Goal: Use online tool/utility

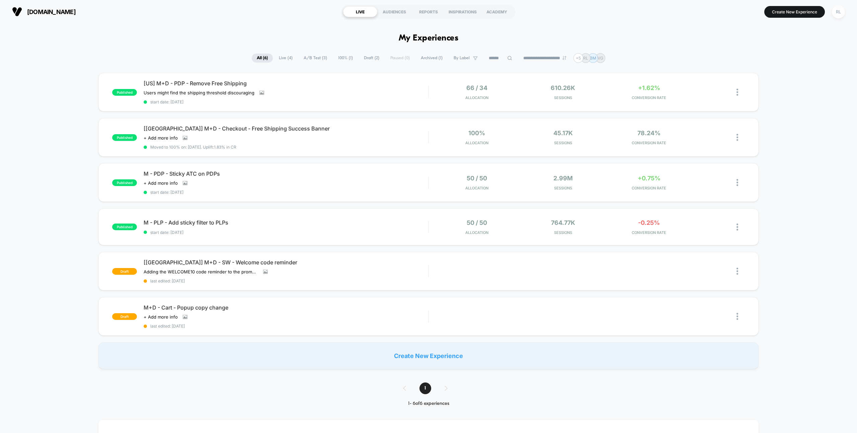
click at [837, 8] on div "RL" at bounding box center [838, 11] width 13 height 13
click at [794, 55] on span "Connected Stores" at bounding box center [808, 57] width 100 height 5
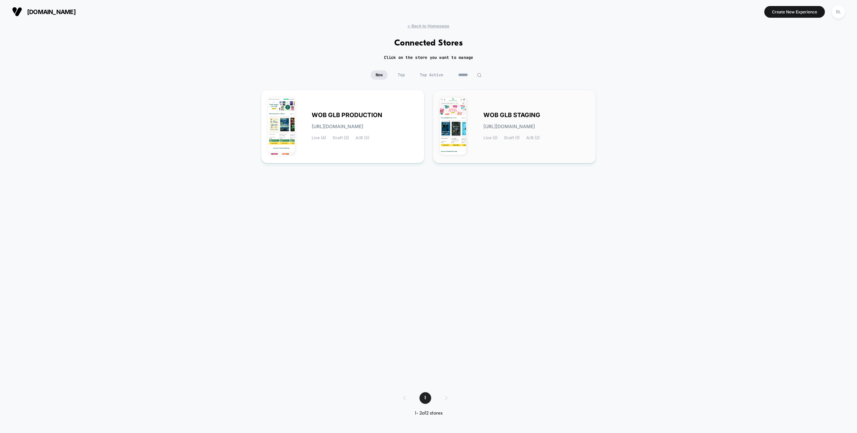
click at [514, 106] on div "WOB GLB STAGING [URL][DOMAIN_NAME] Live (2) Draft (1) A/B (2)" at bounding box center [514, 127] width 149 height 60
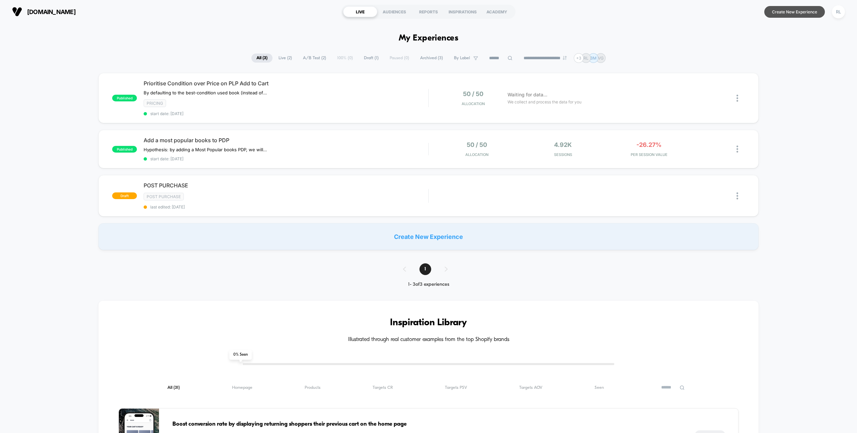
click at [802, 11] on button "Create New Experience" at bounding box center [795, 12] width 61 height 12
